Goal: Transaction & Acquisition: Purchase product/service

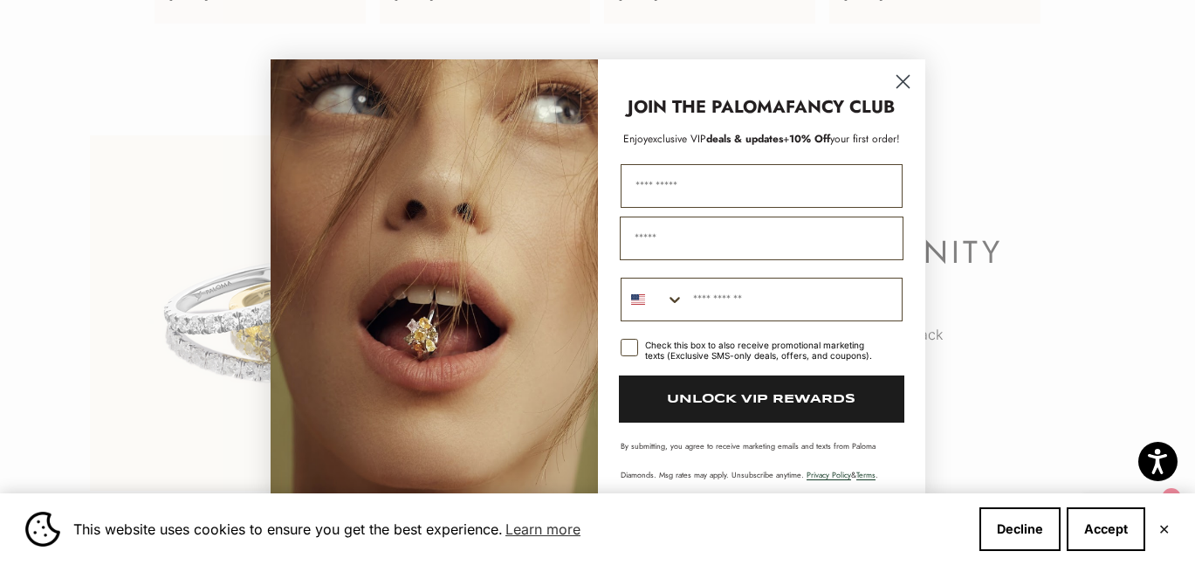
scroll to position [3698, 0]
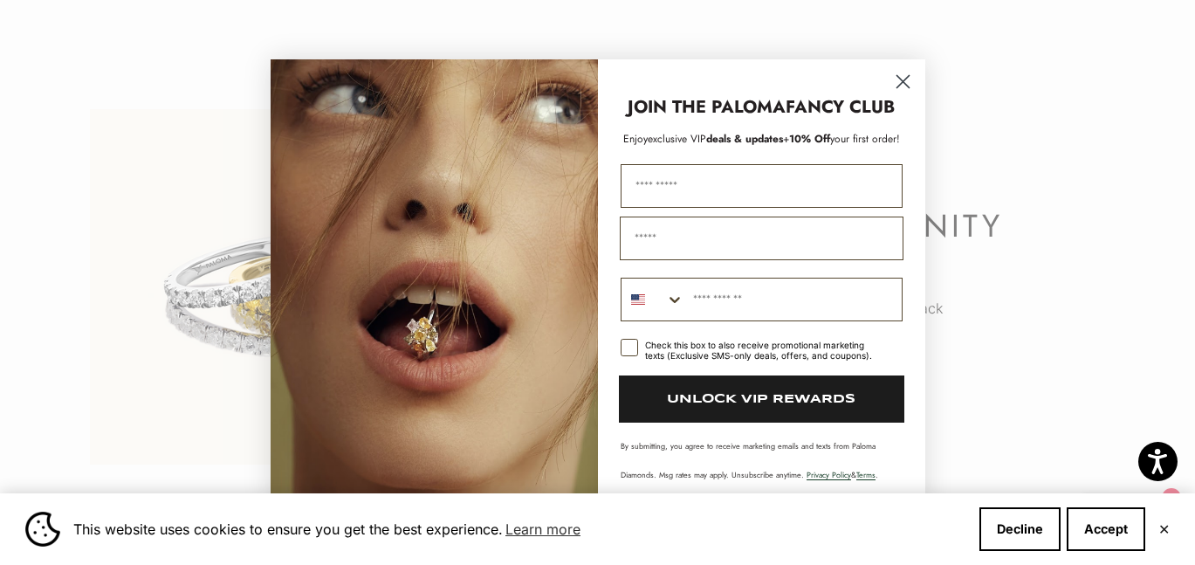
click at [904, 80] on icon "Close dialog" at bounding box center [902, 81] width 12 height 12
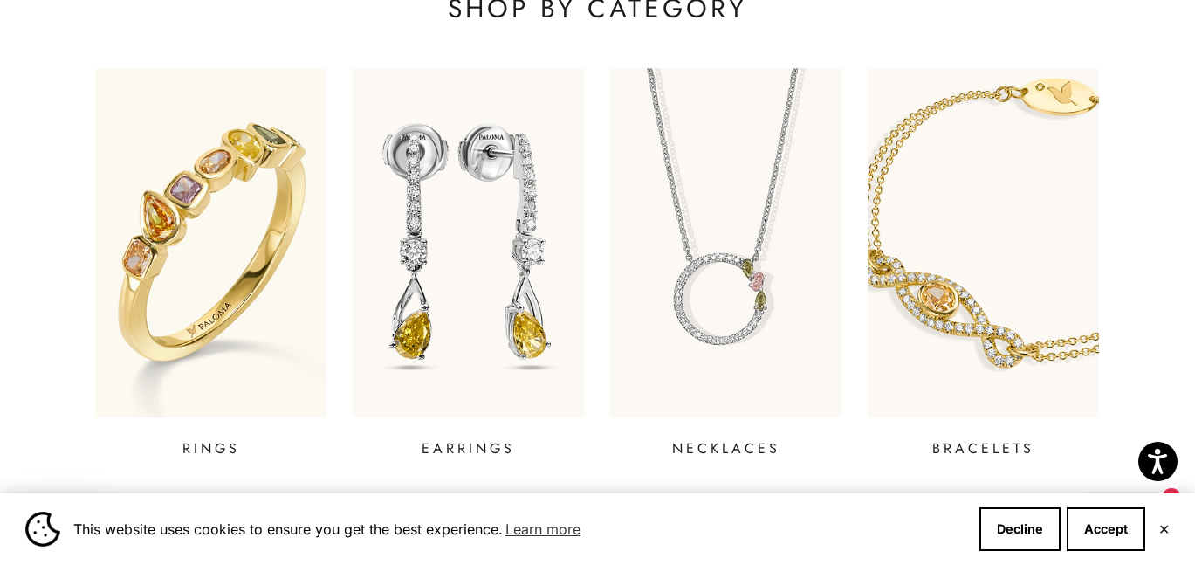
scroll to position [645, 0]
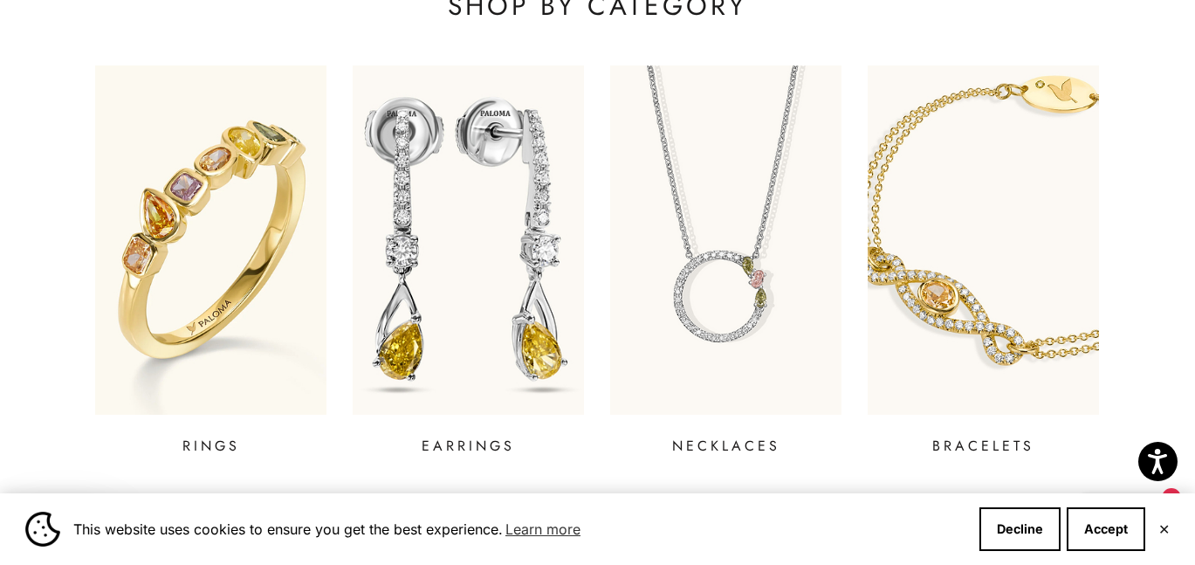
click at [507, 317] on img at bounding box center [469, 240] width 278 height 419
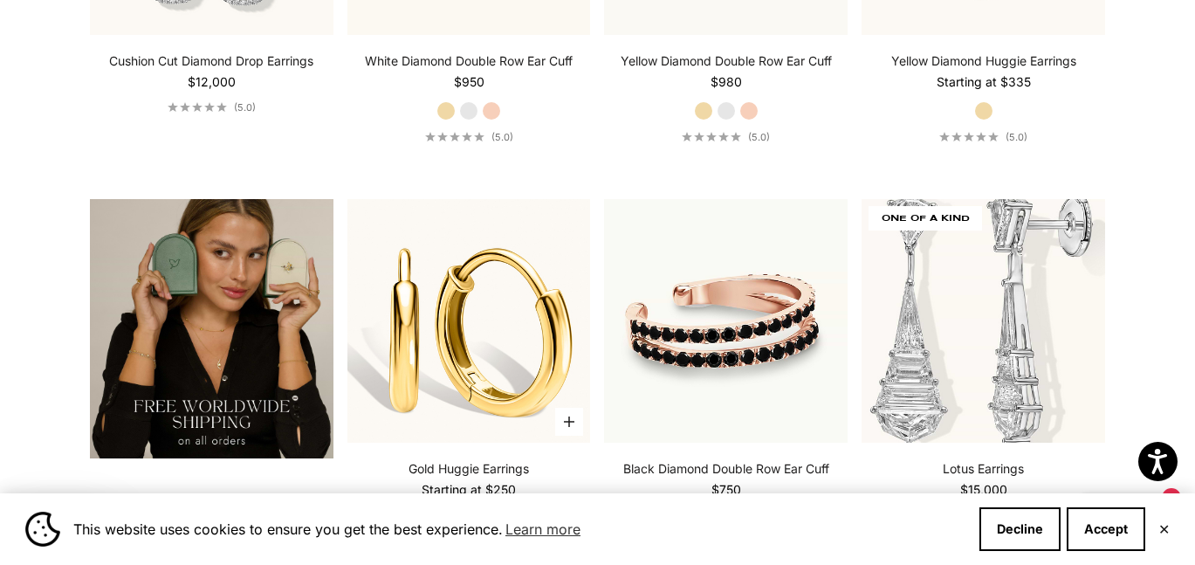
scroll to position [2799, 0]
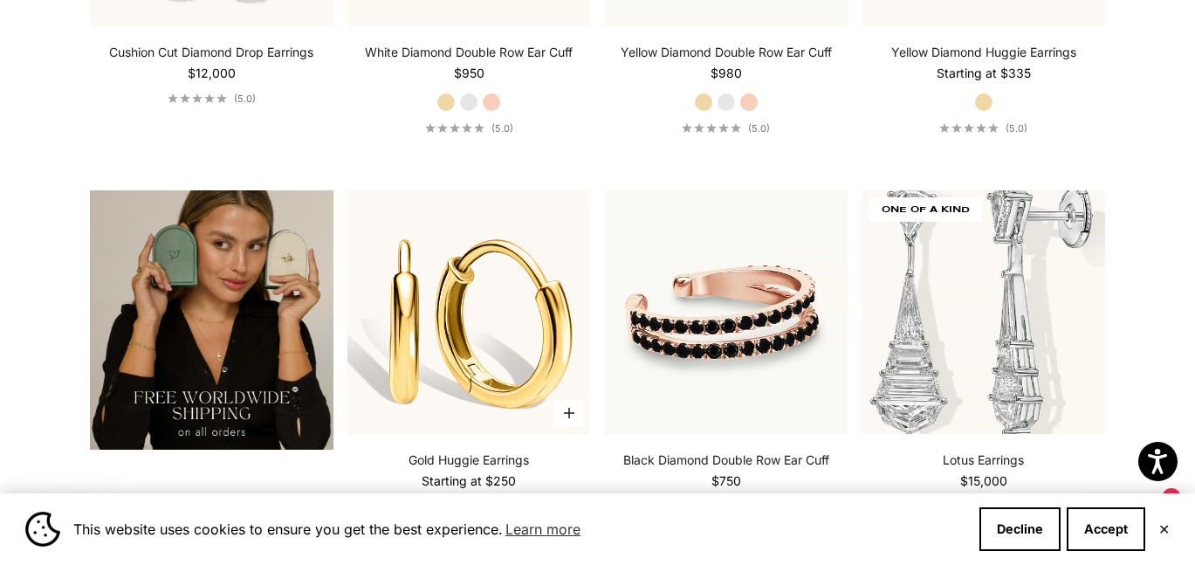
click at [488, 339] on img at bounding box center [468, 311] width 243 height 243
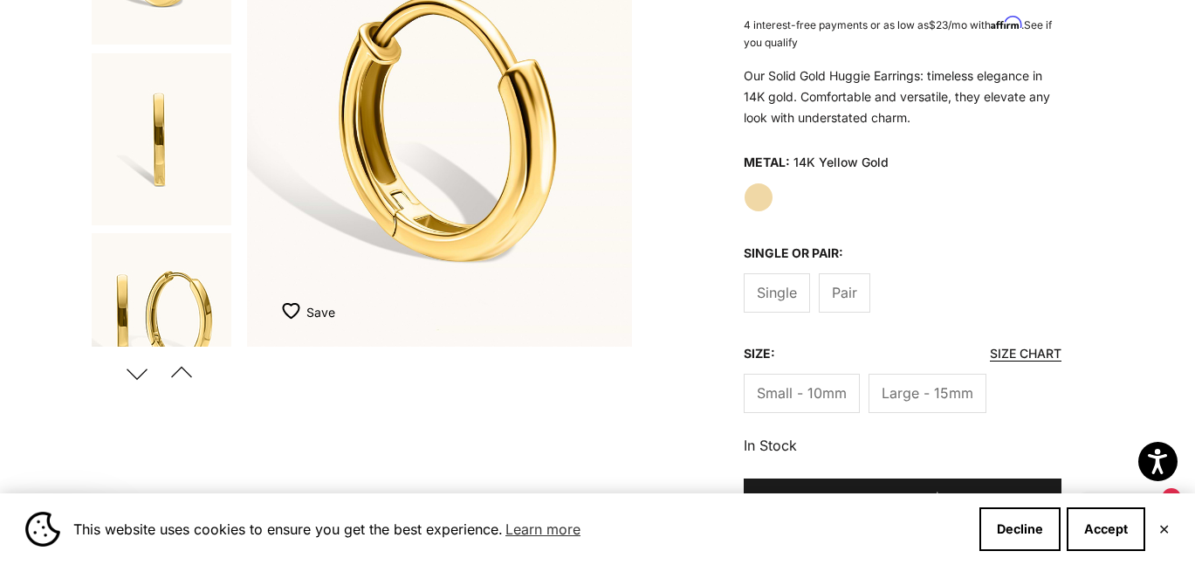
scroll to position [302, 0]
click at [853, 290] on span "Pair" at bounding box center [844, 293] width 25 height 23
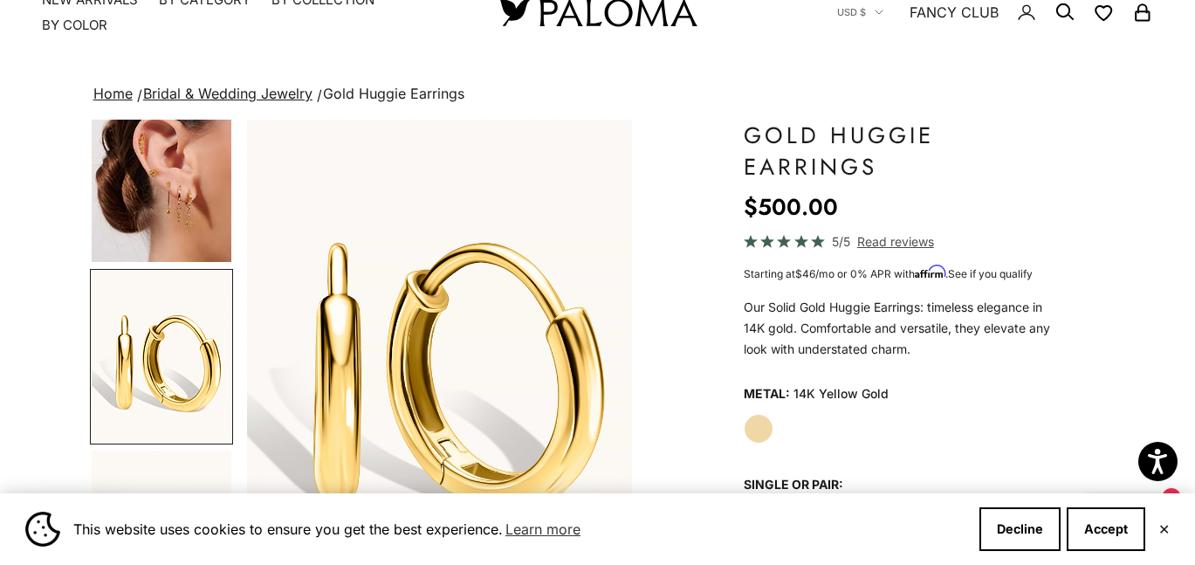
scroll to position [58, 0]
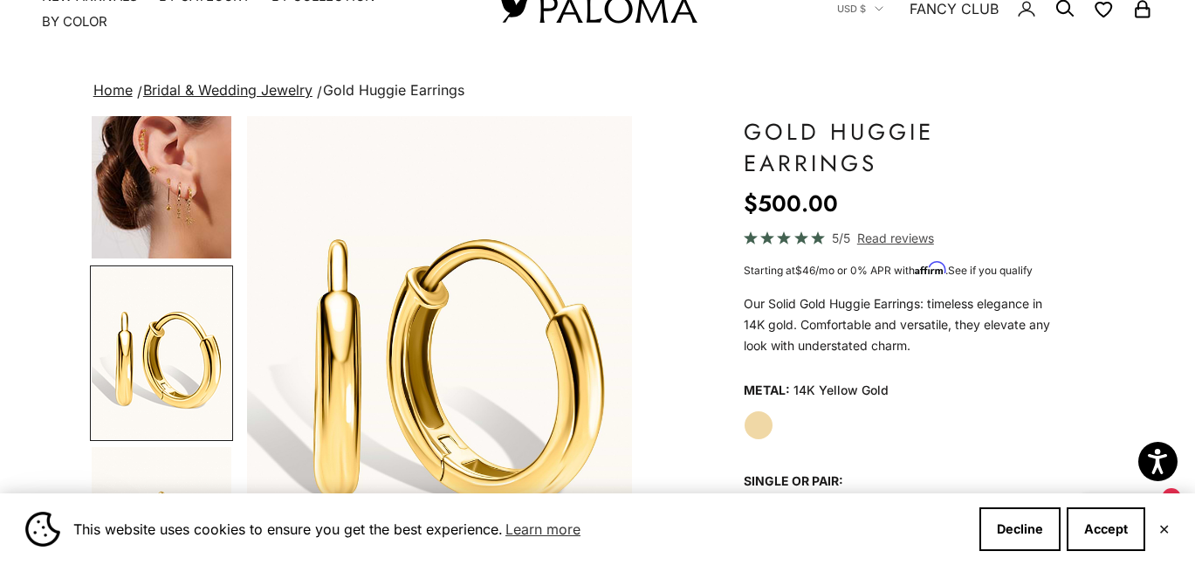
click at [182, 223] on img "Go to item 4" at bounding box center [162, 172] width 140 height 173
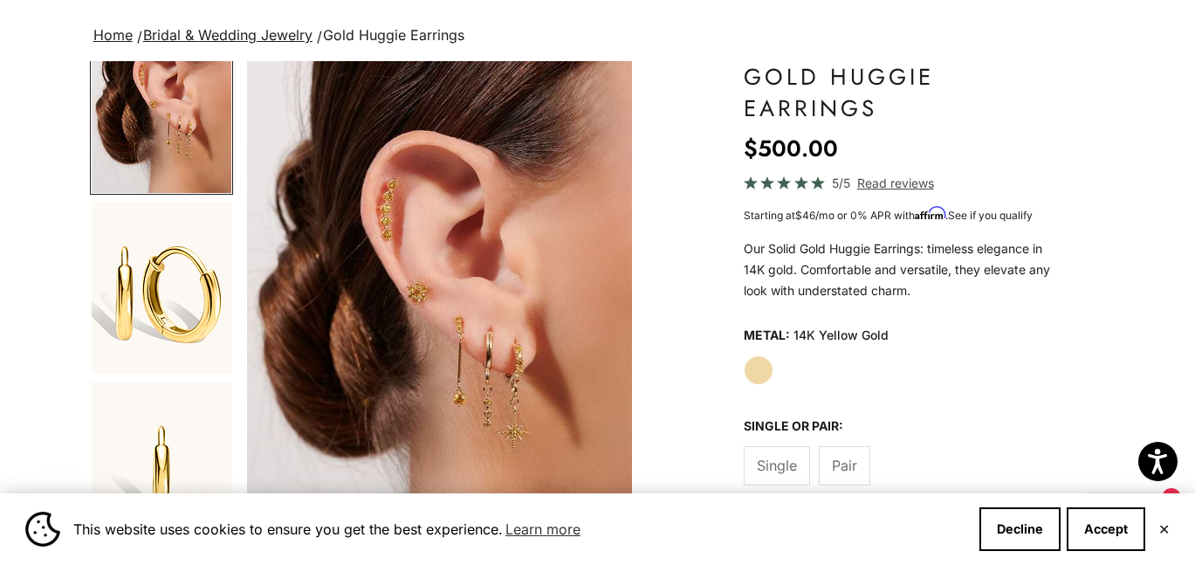
scroll to position [604, 0]
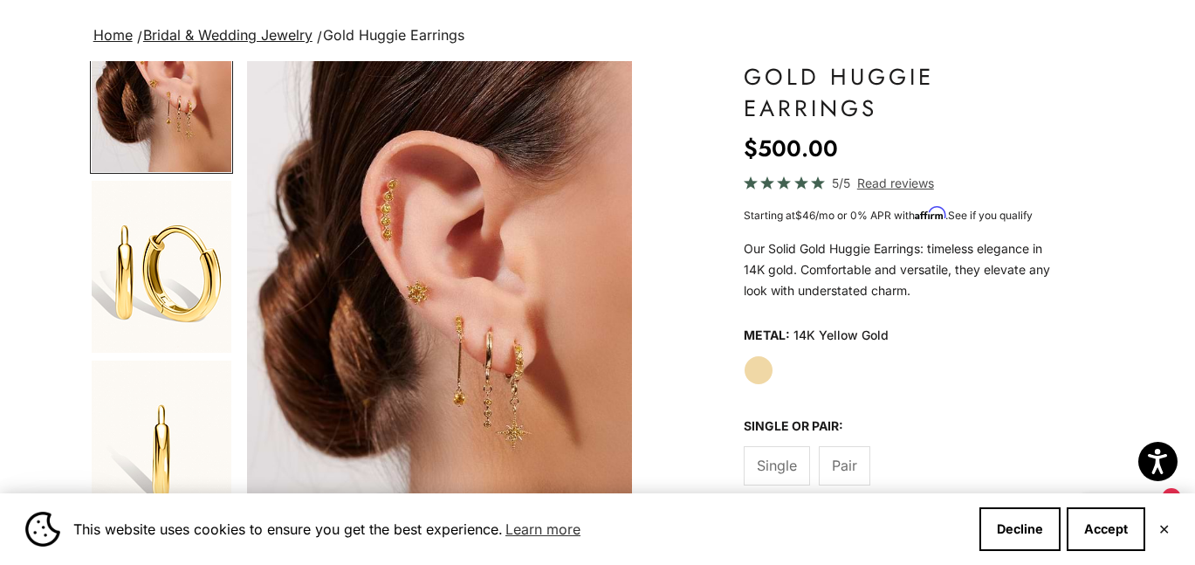
click at [174, 310] on img "Go to item 5" at bounding box center [162, 267] width 140 height 172
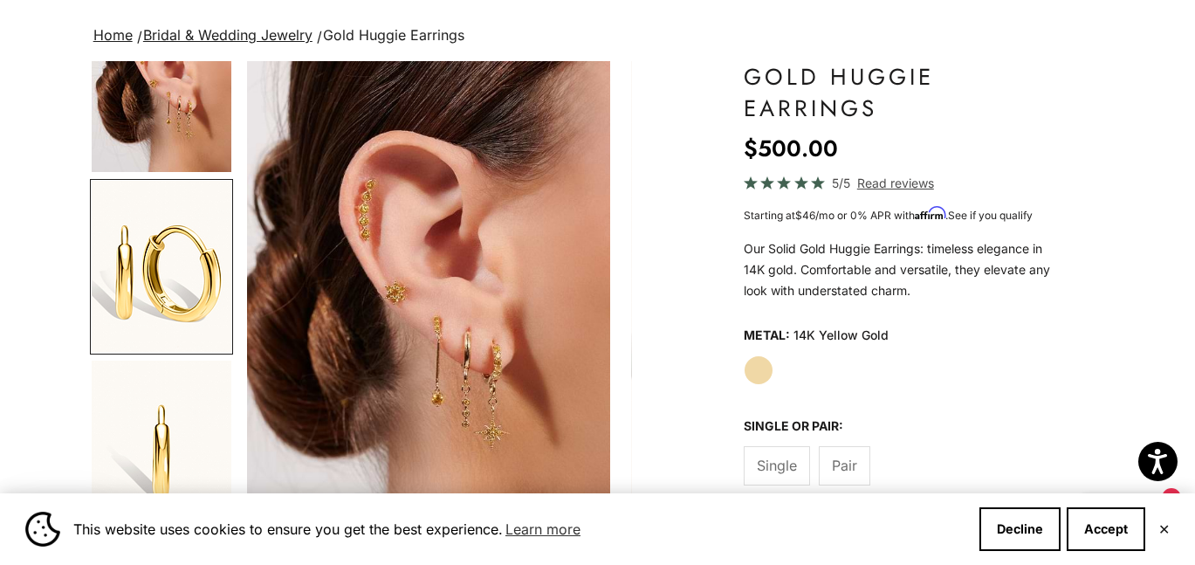
scroll to position [572, 0]
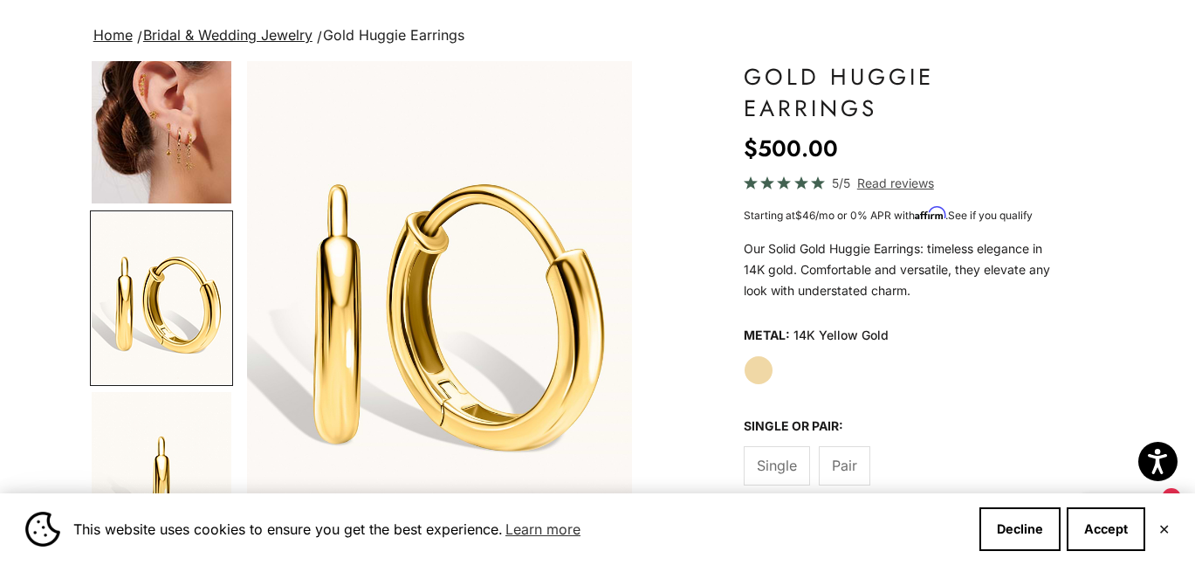
click at [163, 408] on img "Go to item 6" at bounding box center [162, 478] width 140 height 172
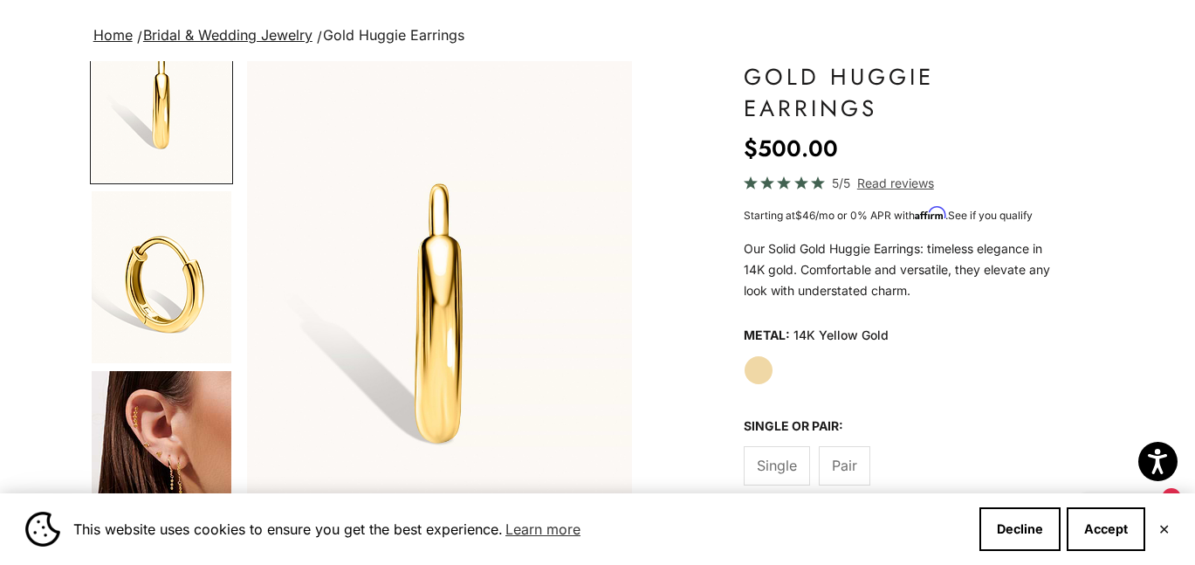
scroll to position [997, 0]
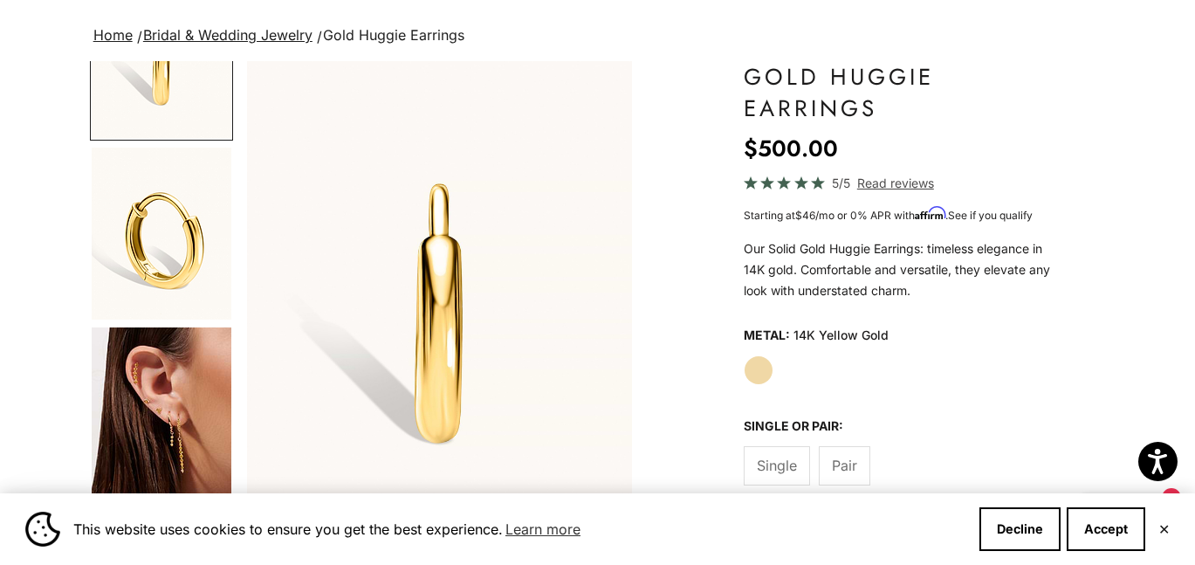
click at [160, 422] on img "Go to item 8" at bounding box center [162, 413] width 140 height 173
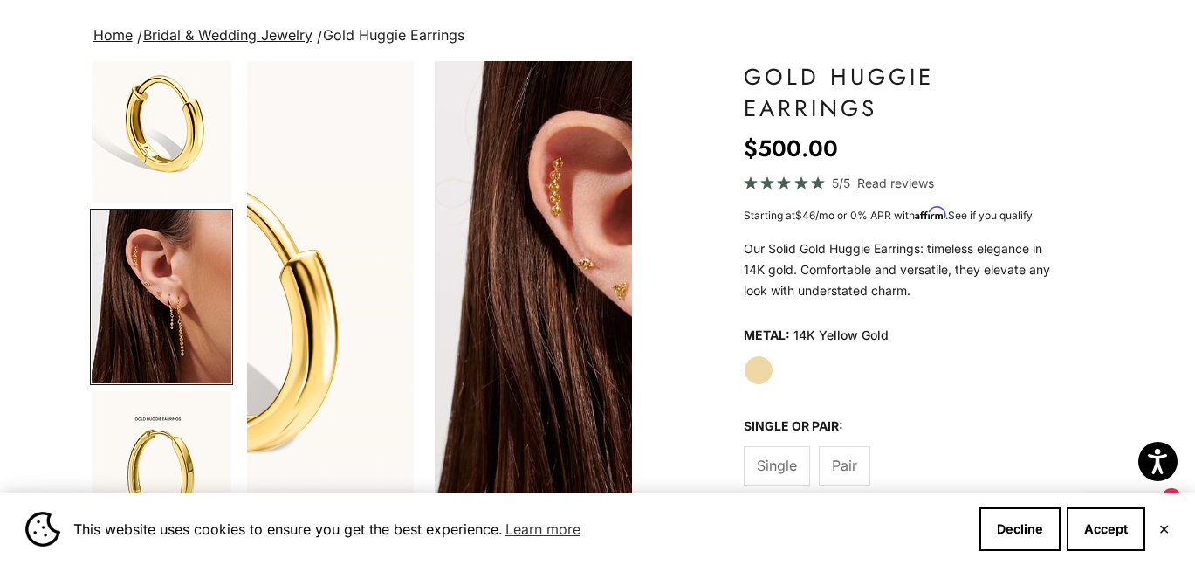
scroll to position [0, 0]
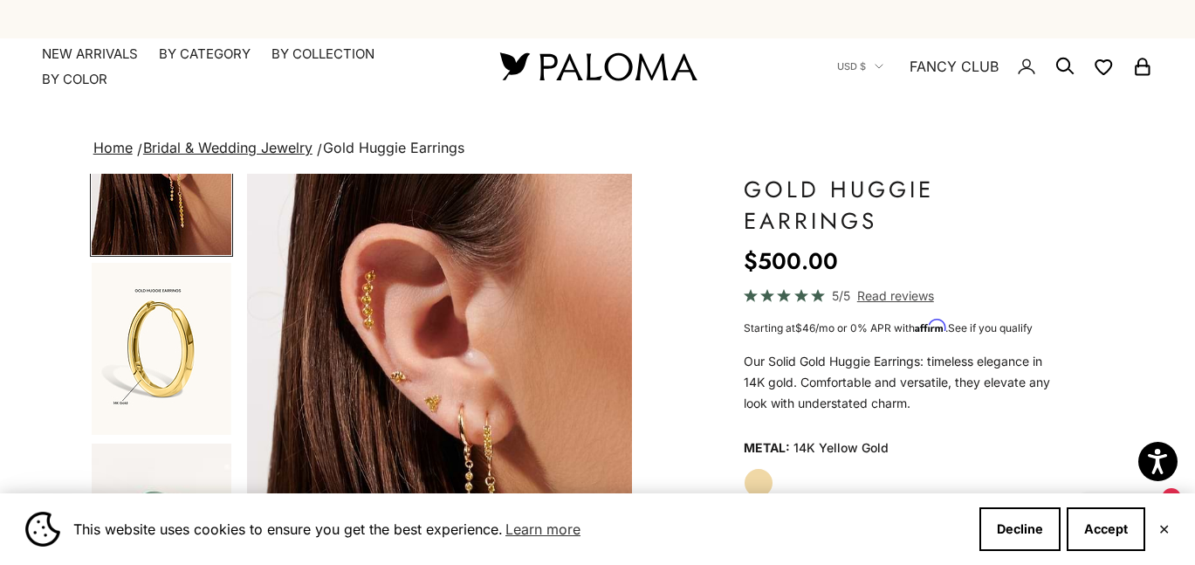
click at [182, 147] on link "Bridal & Wedding Jewelry" at bounding box center [227, 147] width 169 height 17
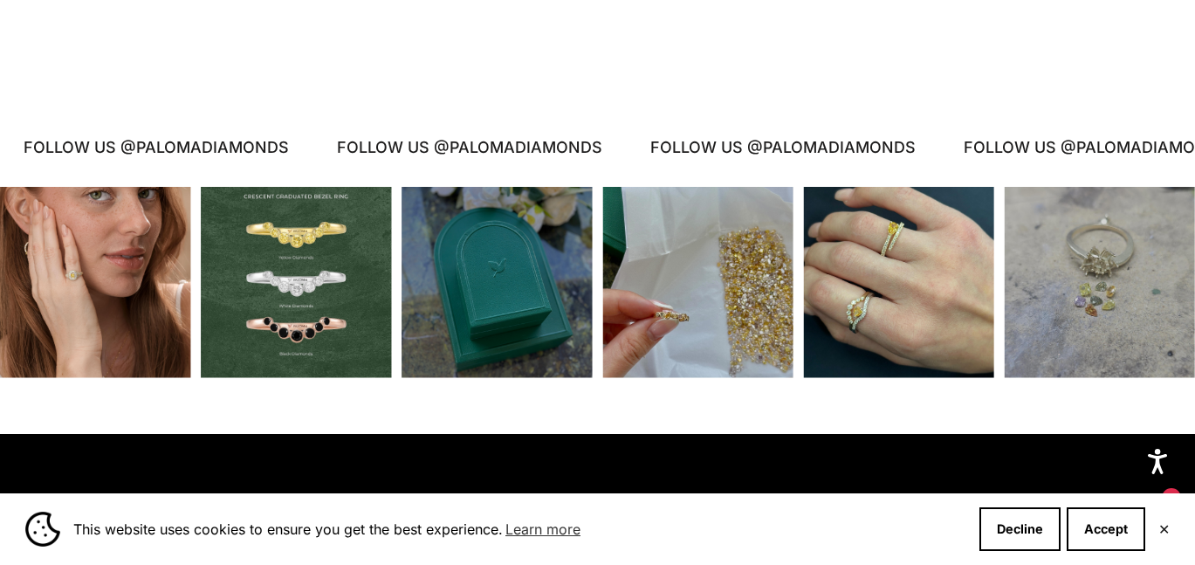
scroll to position [7094, 0]
